Goal: Task Accomplishment & Management: Use online tool/utility

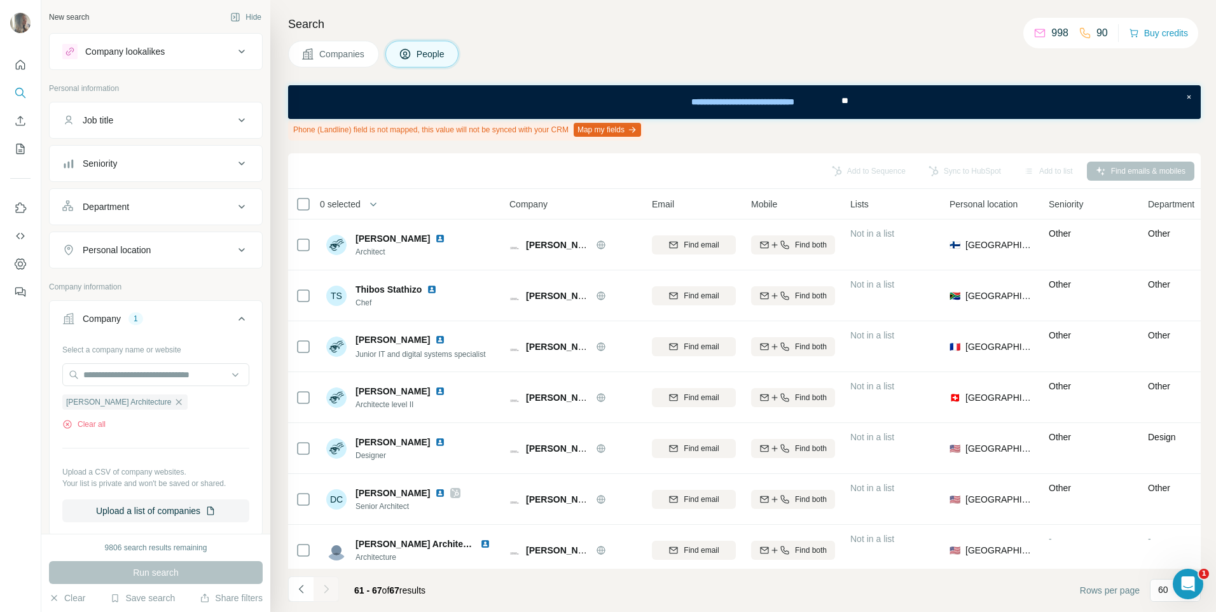
scroll to position [13, 0]
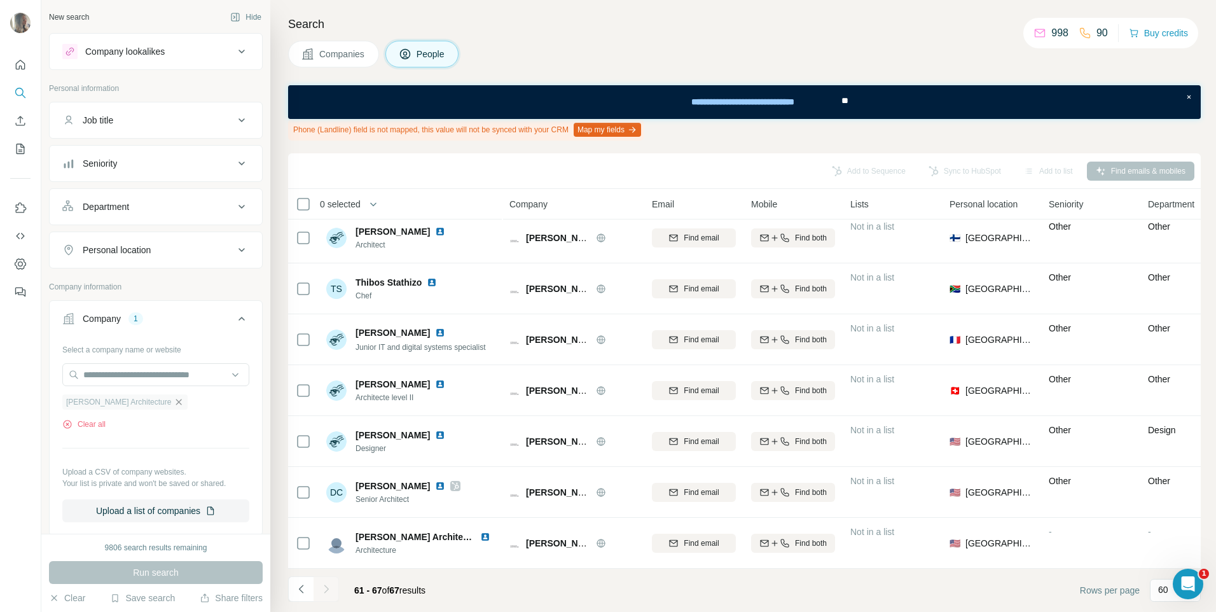
click at [174, 402] on icon "button" at bounding box center [179, 402] width 10 height 10
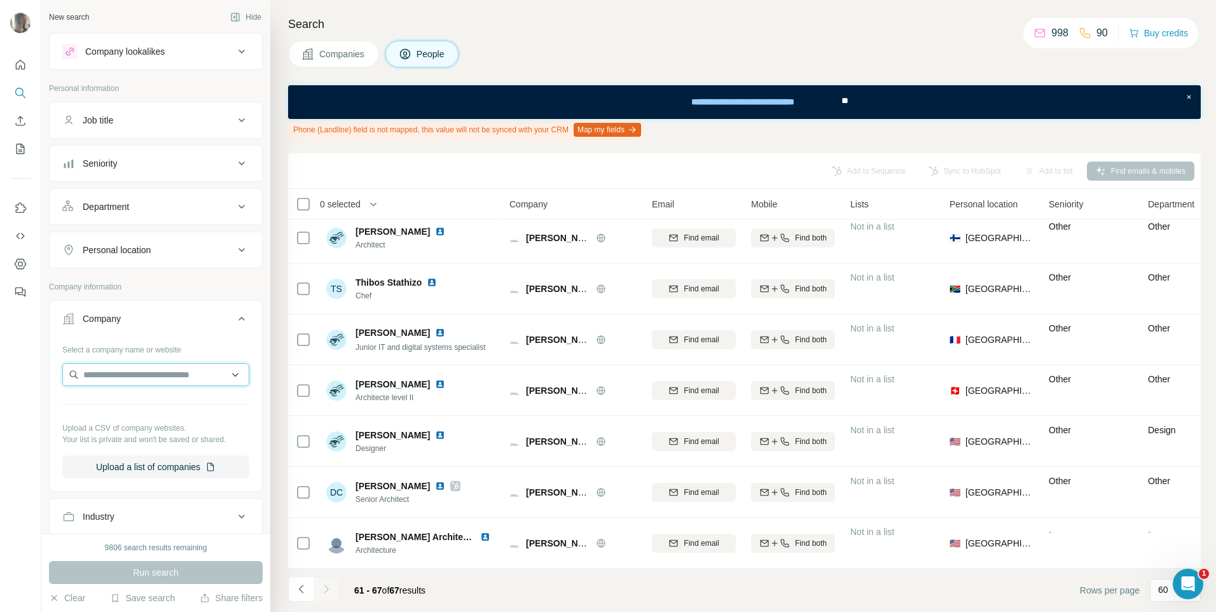
click at [156, 380] on input "text" at bounding box center [155, 374] width 187 height 23
type input "**********"
click at [160, 403] on p "Tala Fustok Studio" at bounding box center [135, 403] width 73 height 13
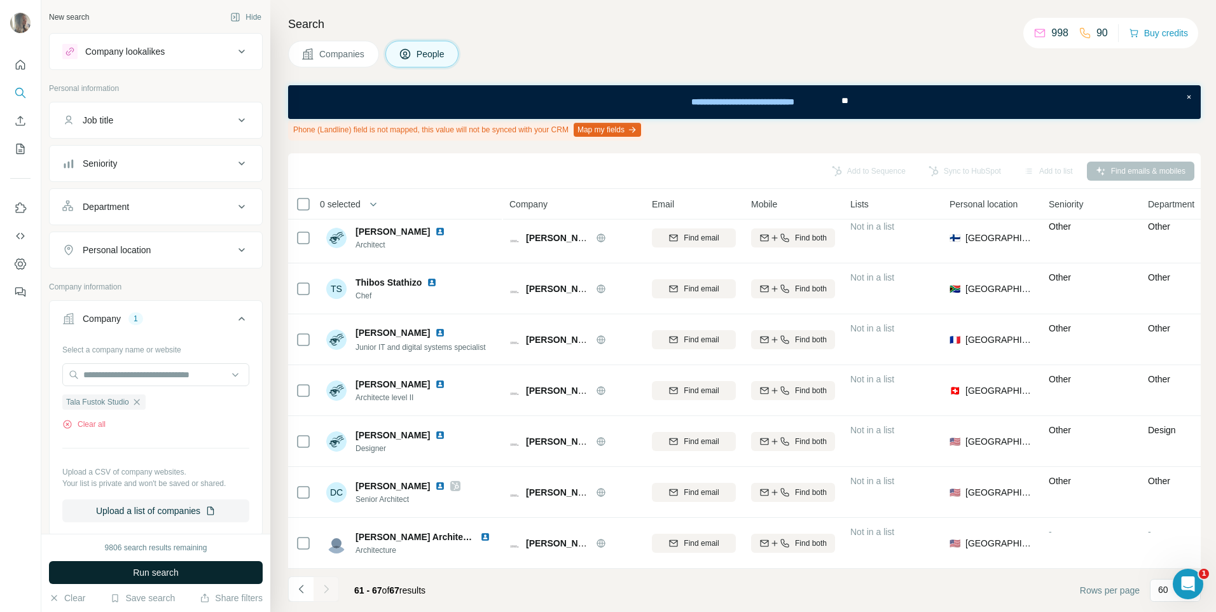
click at [165, 563] on button "Run search" at bounding box center [156, 572] width 214 height 23
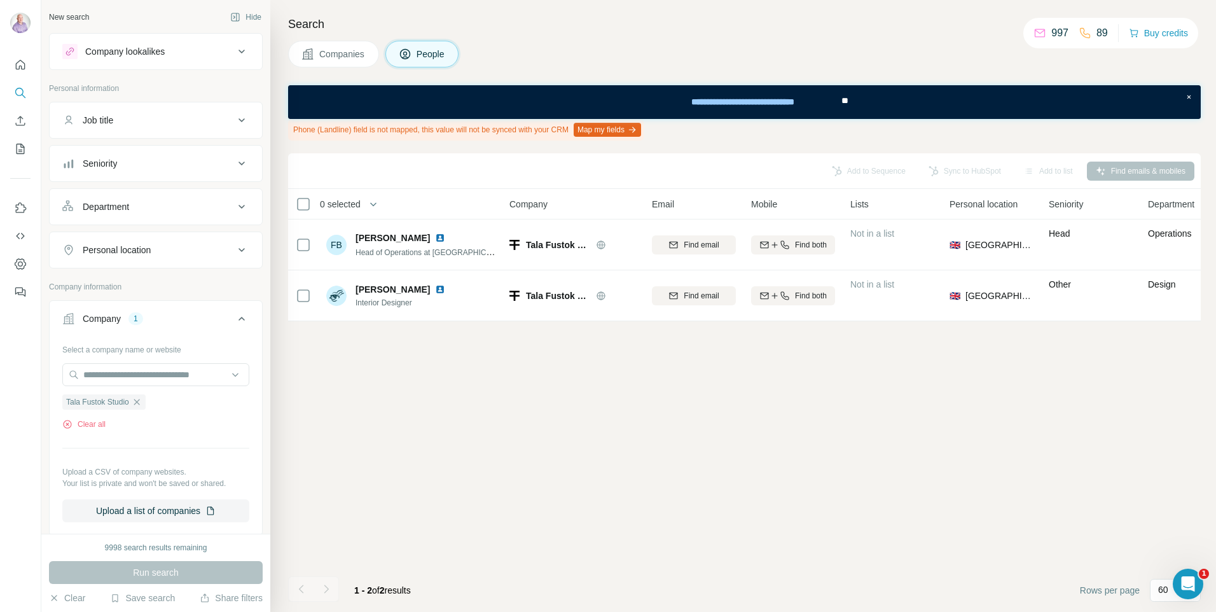
click at [357, 58] on span "Companies" at bounding box center [342, 54] width 46 height 13
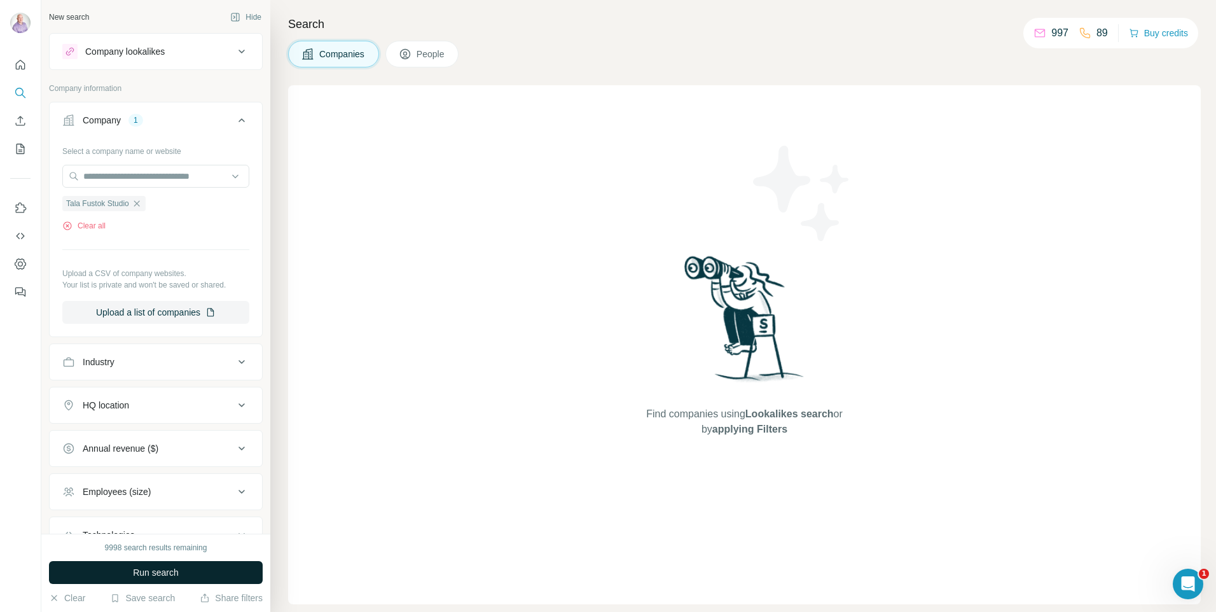
click at [230, 566] on button "Run search" at bounding box center [156, 572] width 214 height 23
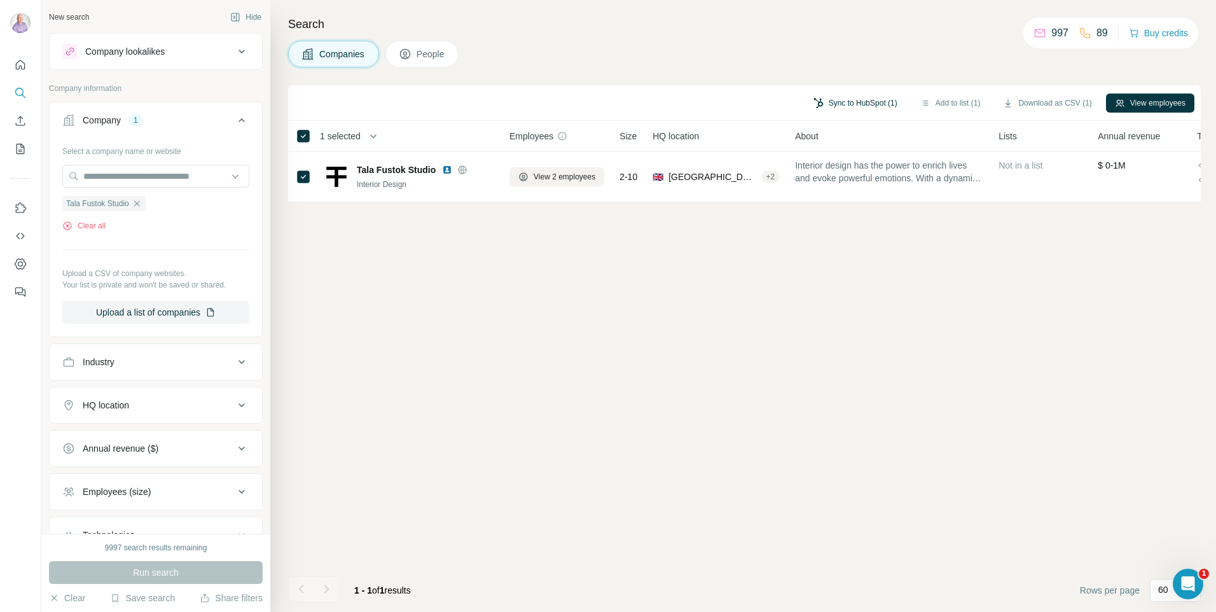
click at [853, 97] on button "Sync to HubSpot (1)" at bounding box center [855, 102] width 102 height 19
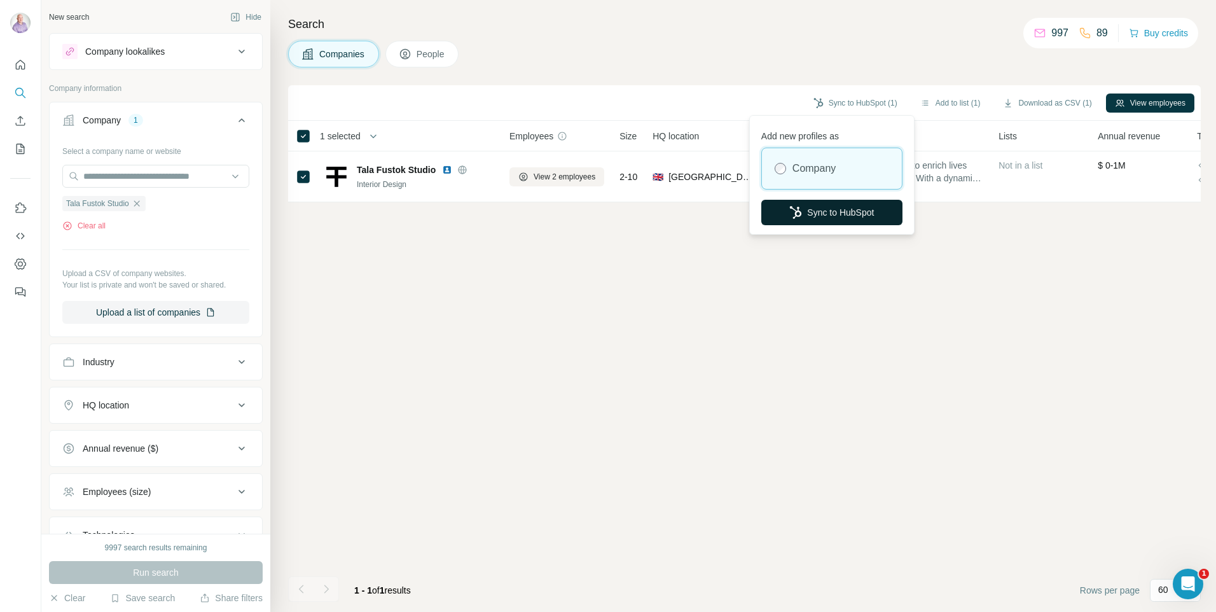
click at [834, 216] on button "Sync to HubSpot" at bounding box center [831, 212] width 141 height 25
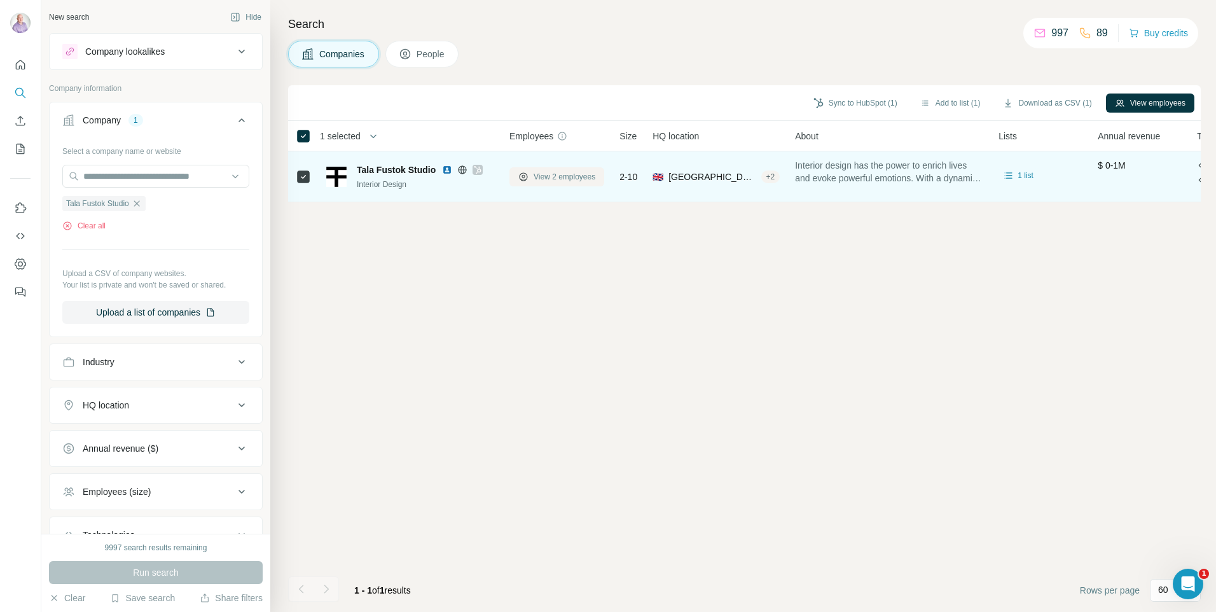
click at [534, 174] on span "View 2 employees" at bounding box center [564, 176] width 62 height 11
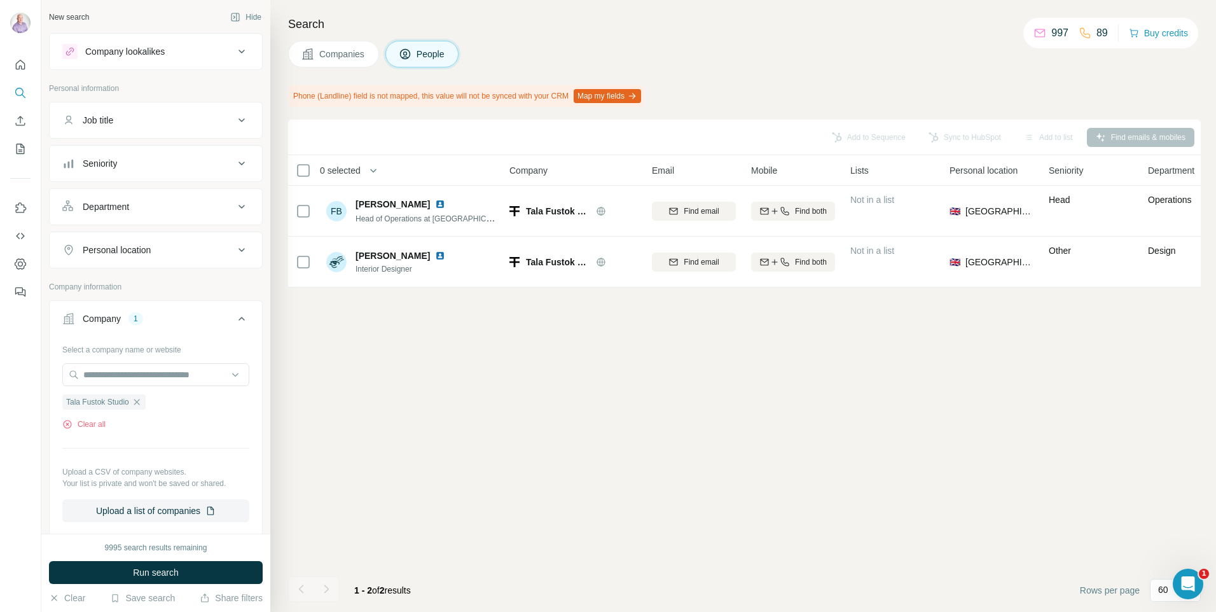
click at [329, 60] on button "Companies" at bounding box center [333, 54] width 91 height 27
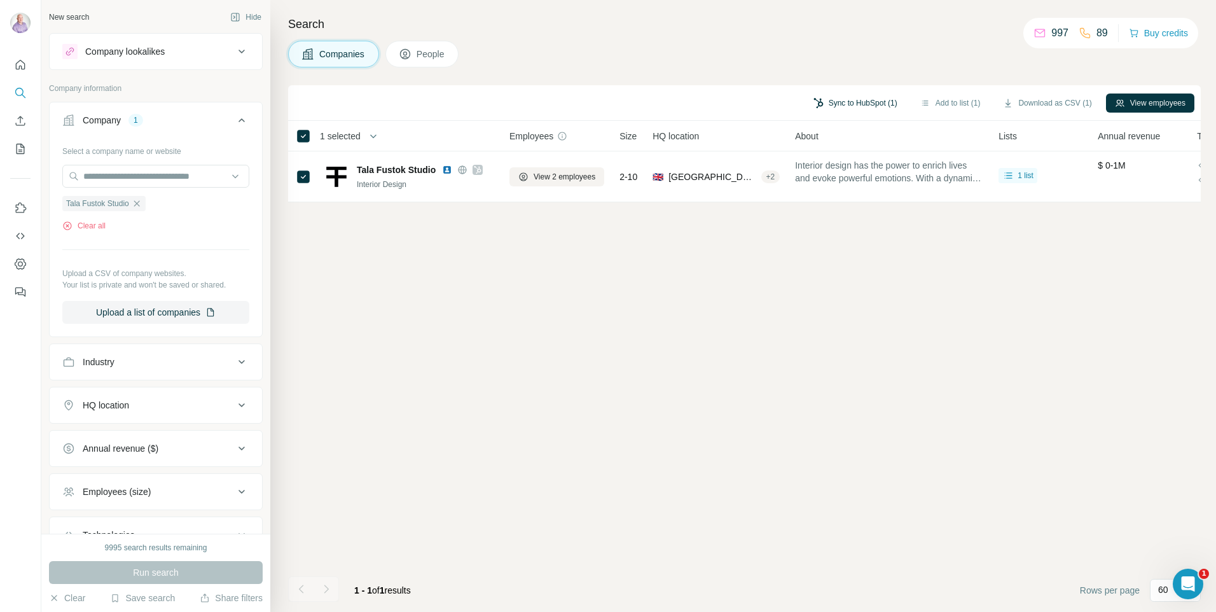
click at [886, 97] on button "Sync to HubSpot (1)" at bounding box center [855, 102] width 102 height 19
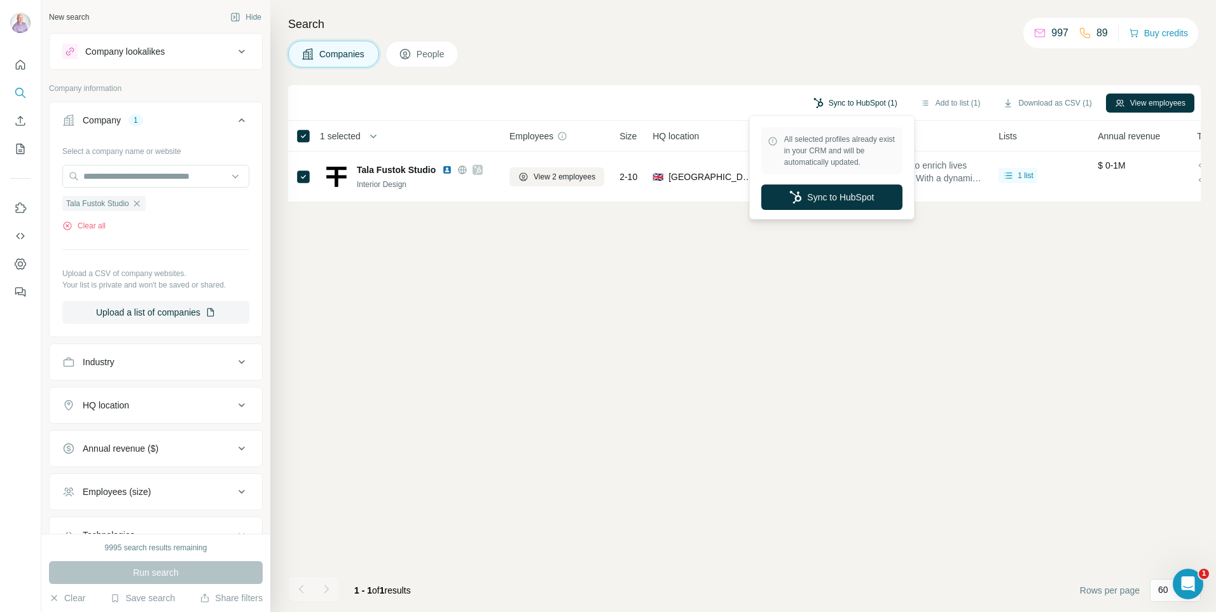
click at [881, 99] on button "Sync to HubSpot (1)" at bounding box center [855, 102] width 102 height 19
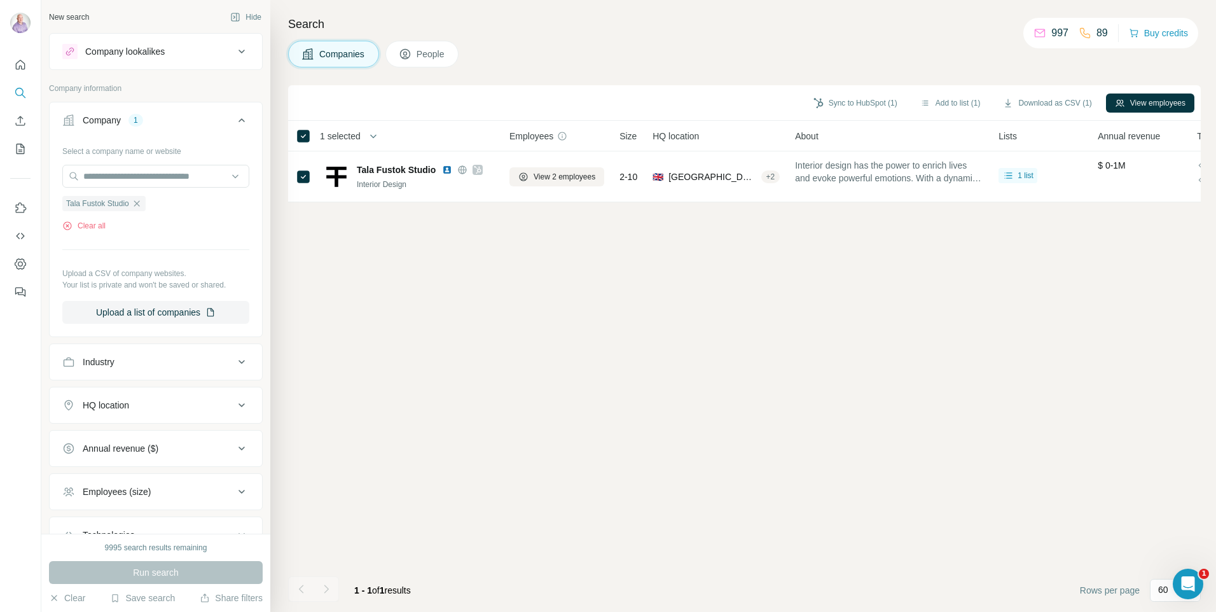
click at [401, 43] on button "People" at bounding box center [422, 54] width 74 height 27
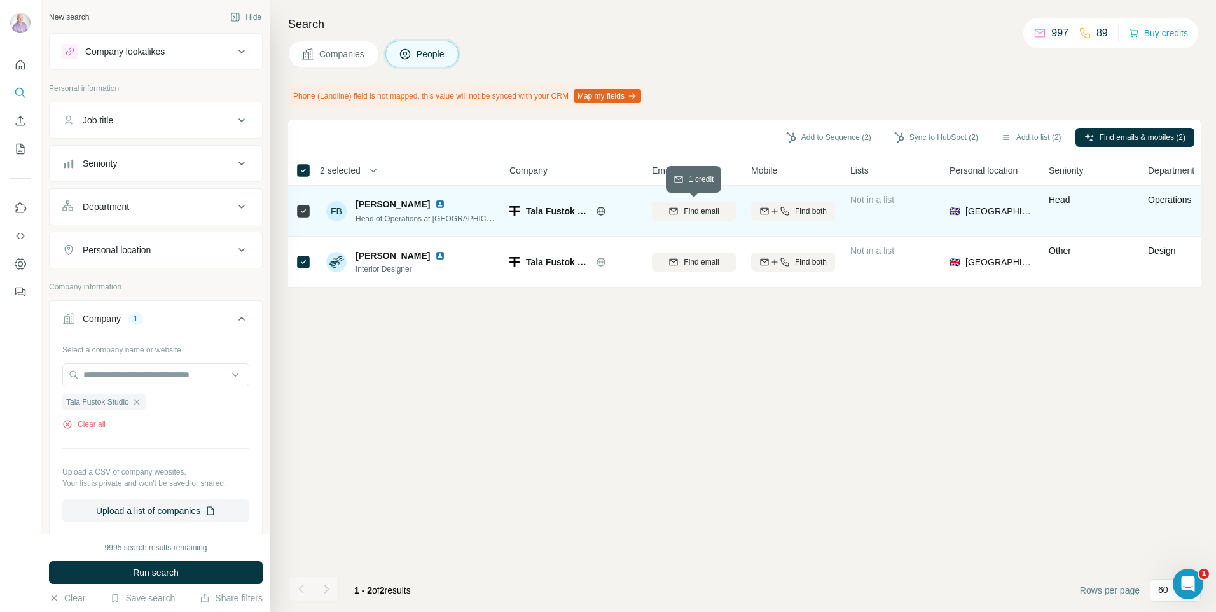
click at [708, 213] on span "Find email" at bounding box center [700, 210] width 35 height 11
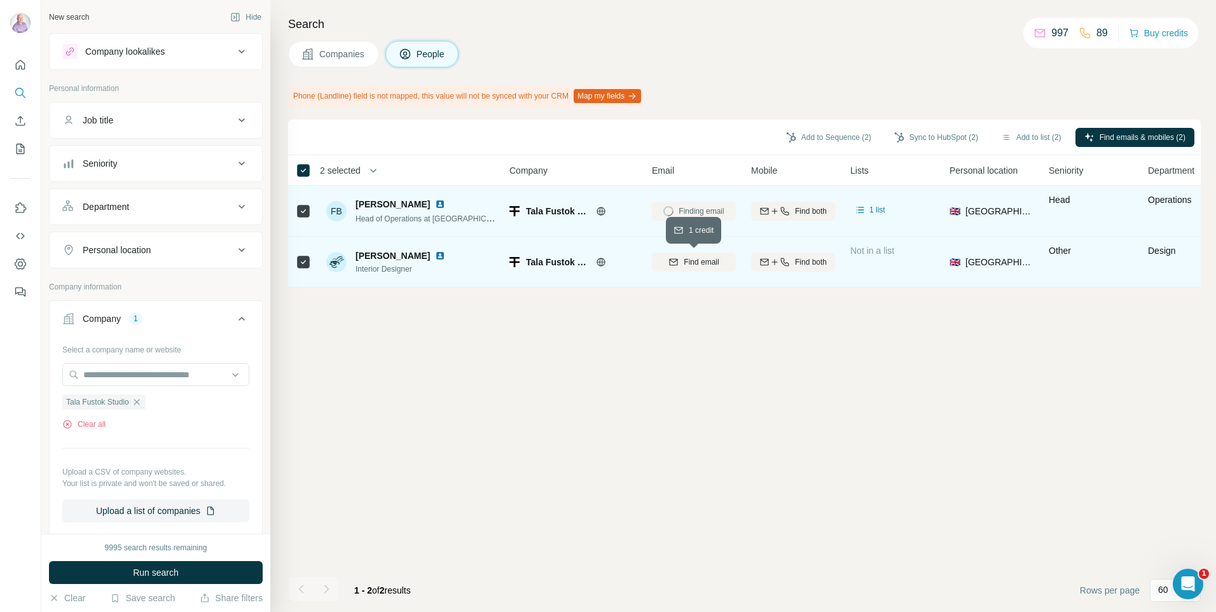
click at [680, 270] on button "Find email" at bounding box center [694, 261] width 84 height 19
click at [917, 139] on button "Sync to HubSpot (2)" at bounding box center [936, 137] width 102 height 19
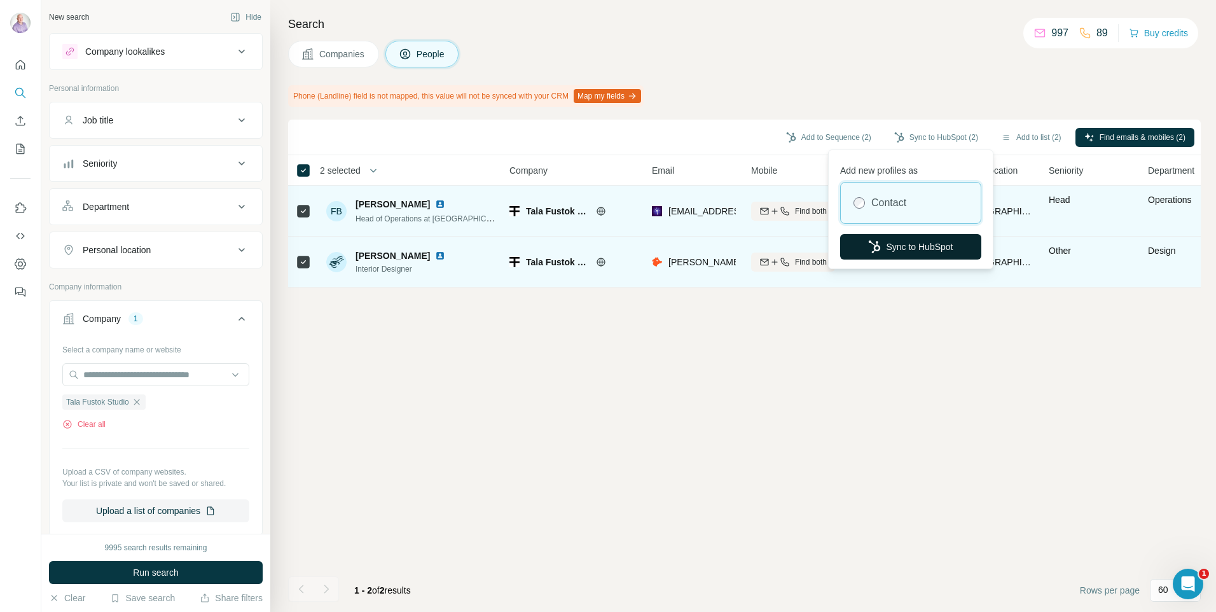
click at [883, 240] on button "Sync to HubSpot" at bounding box center [910, 246] width 141 height 25
